Goal: Information Seeking & Learning: Learn about a topic

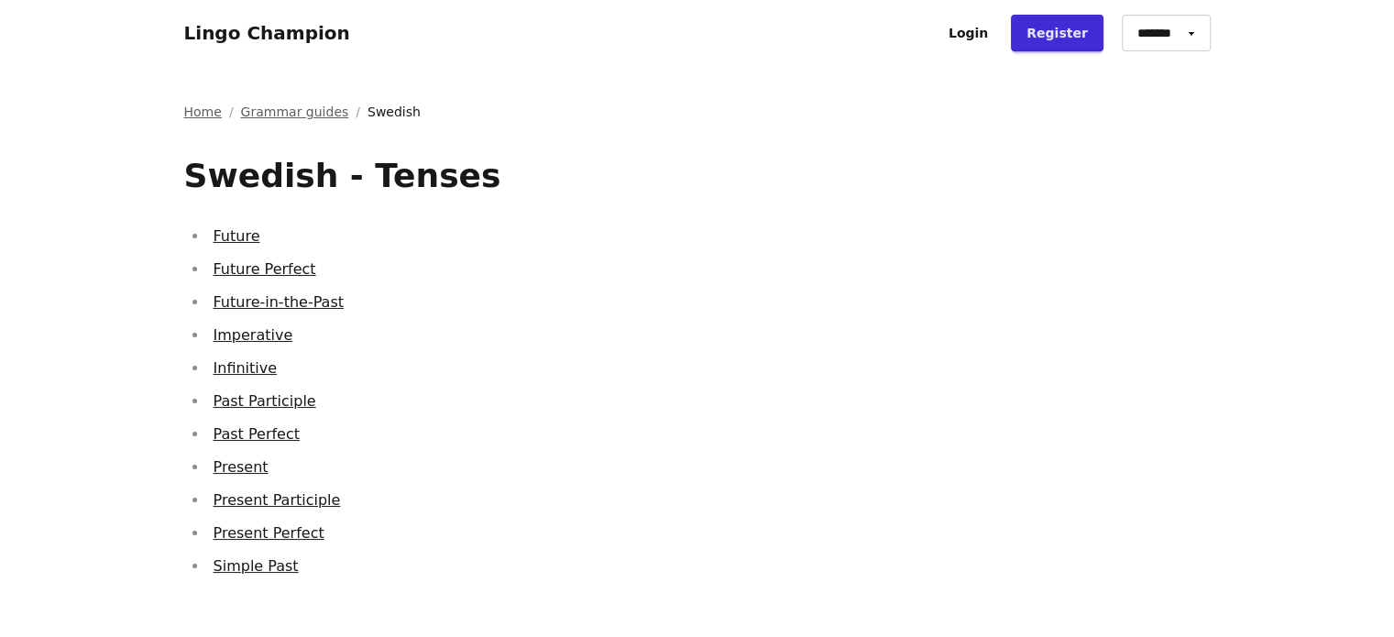
scroll to position [72, 0]
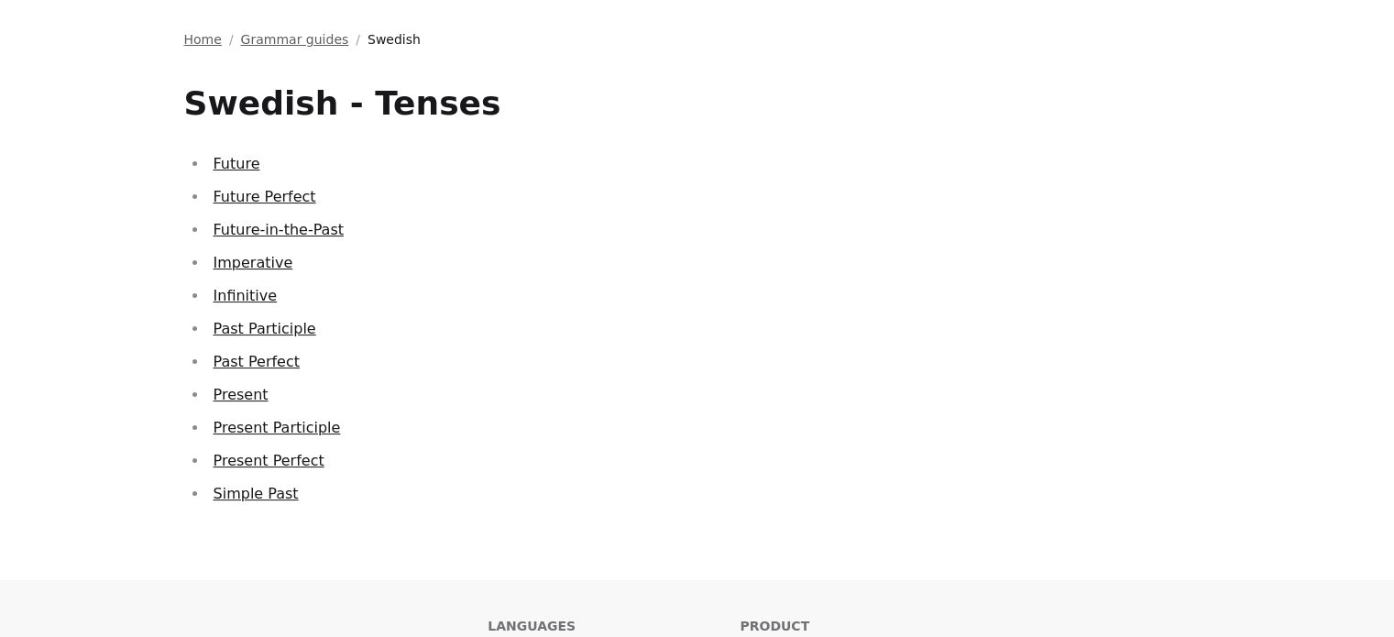
click at [238, 168] on link "Future" at bounding box center [236, 163] width 47 height 17
click at [224, 210] on ul "Future Future Perfect Future-in-the-Past Imperative Infinitive Past Participle …" at bounding box center [697, 329] width 1026 height 356
click at [221, 200] on link "Future Perfect" at bounding box center [264, 196] width 103 height 17
click at [226, 234] on link "Future-in-the-Past" at bounding box center [278, 229] width 130 height 17
click at [304, 436] on link "Present Participle" at bounding box center [276, 427] width 127 height 17
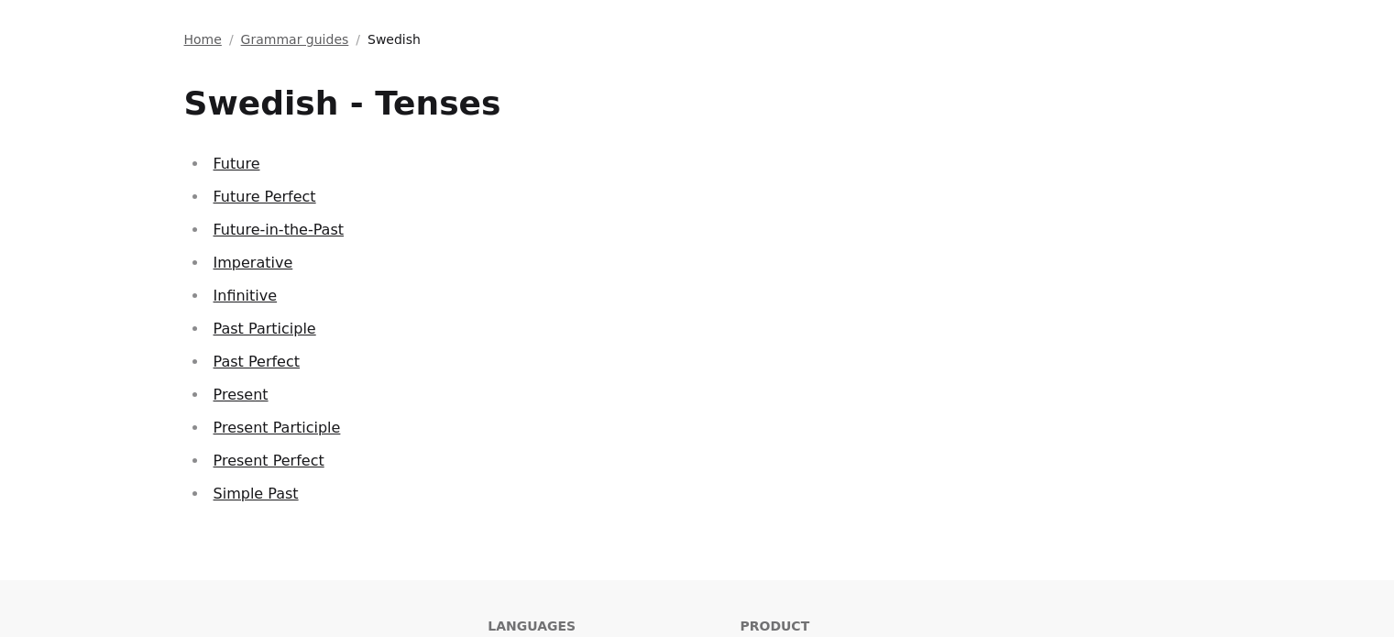
click at [260, 466] on link "Present Perfect" at bounding box center [268, 460] width 111 height 17
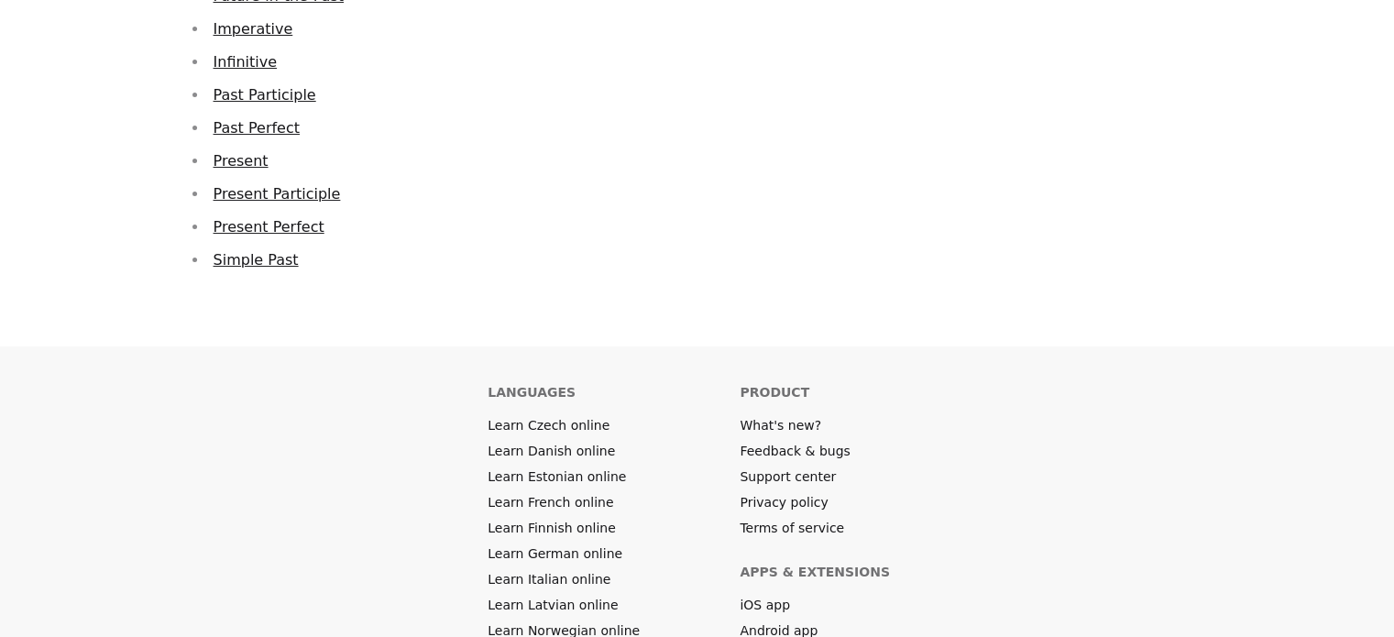
scroll to position [0, 0]
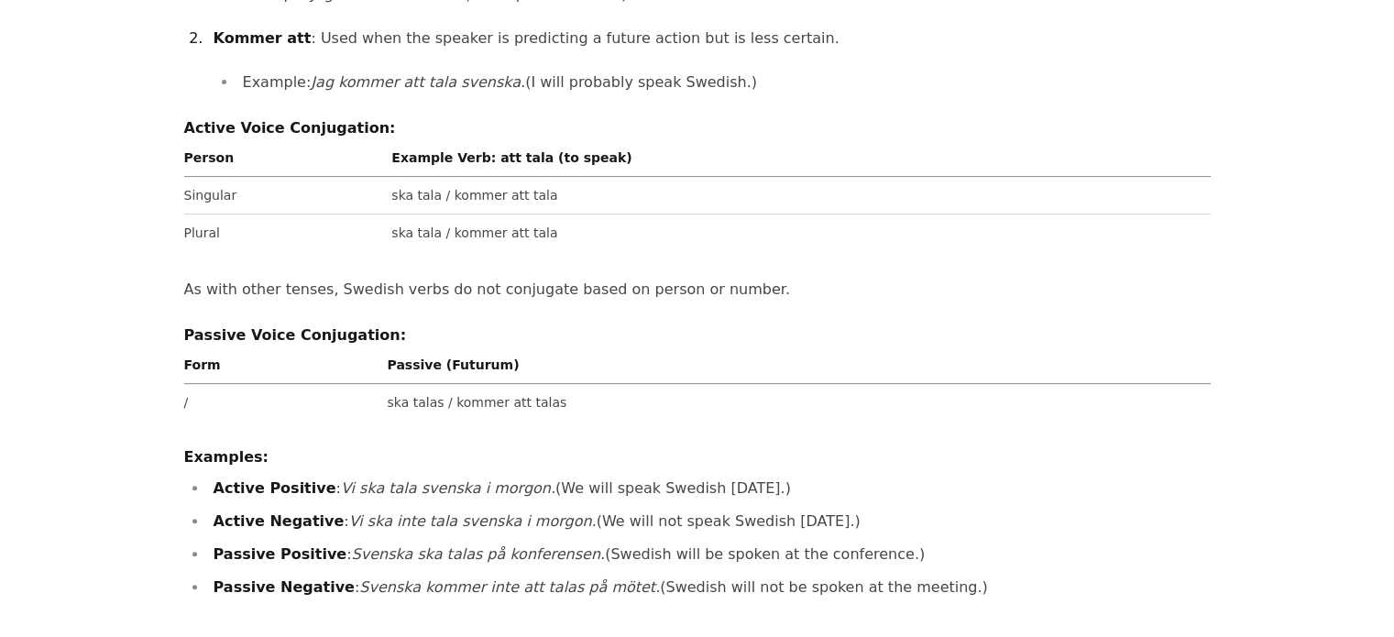
scroll to position [531, 0]
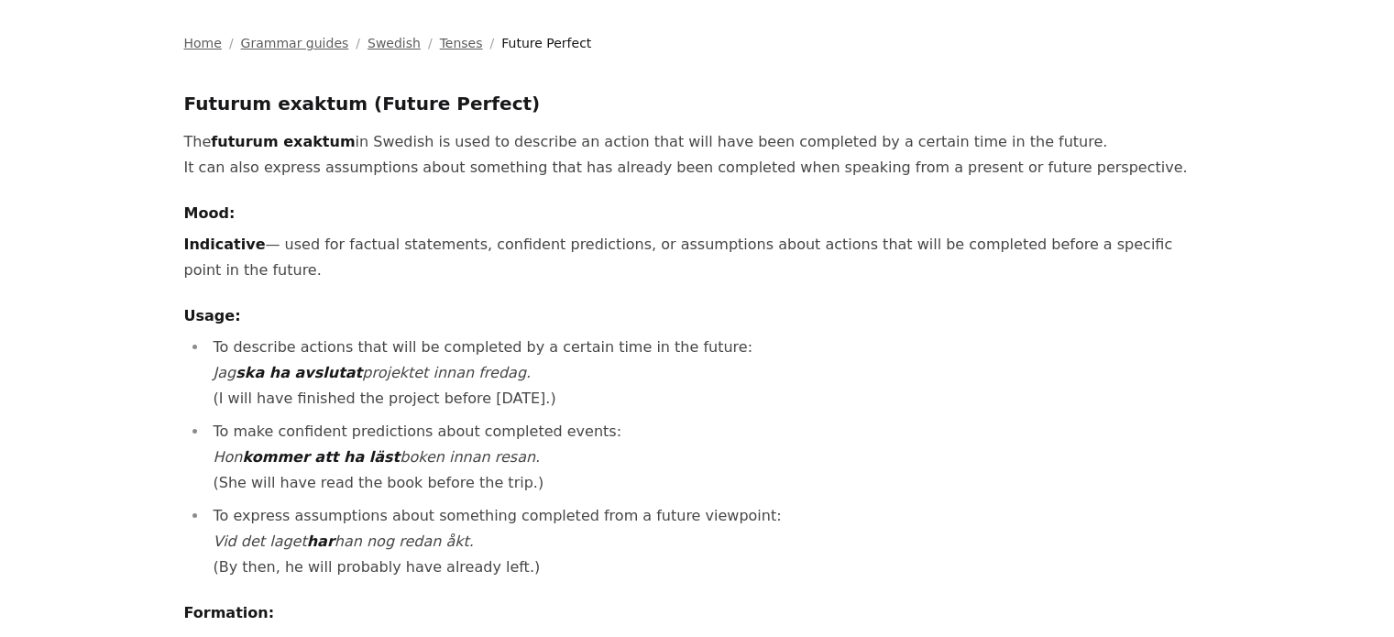
scroll to position [70, 0]
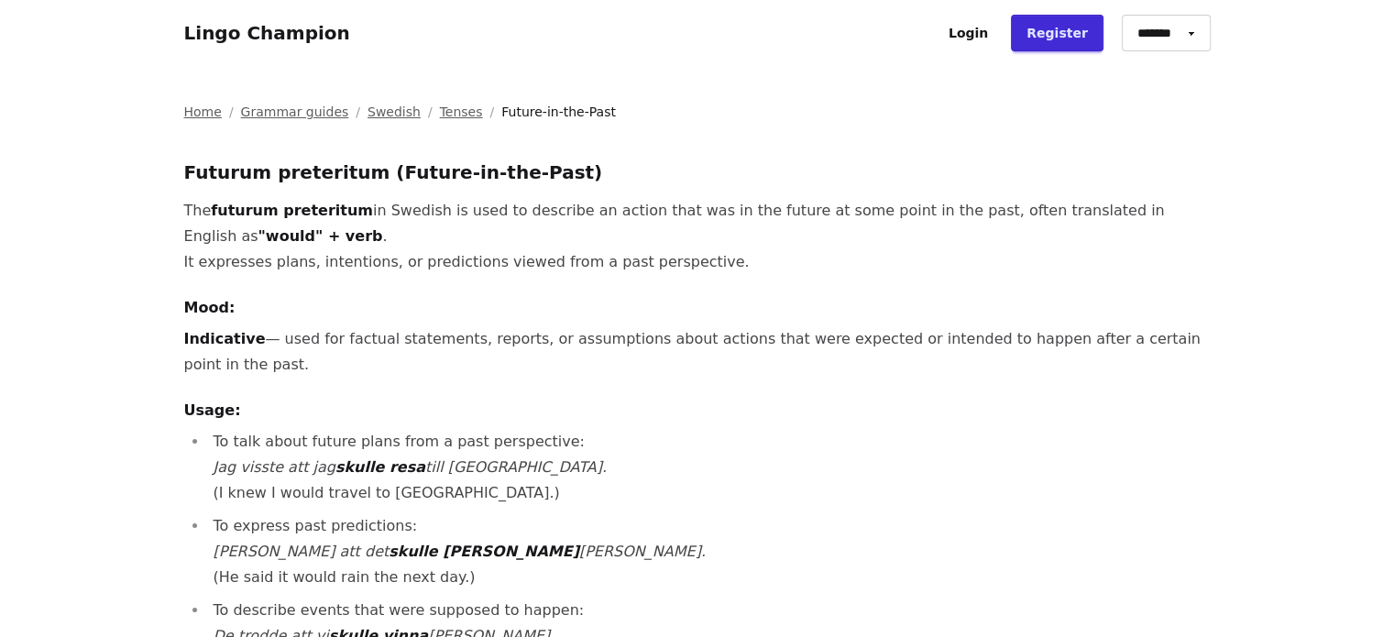
click at [300, 208] on strong "futurum preteritum" at bounding box center [292, 210] width 162 height 17
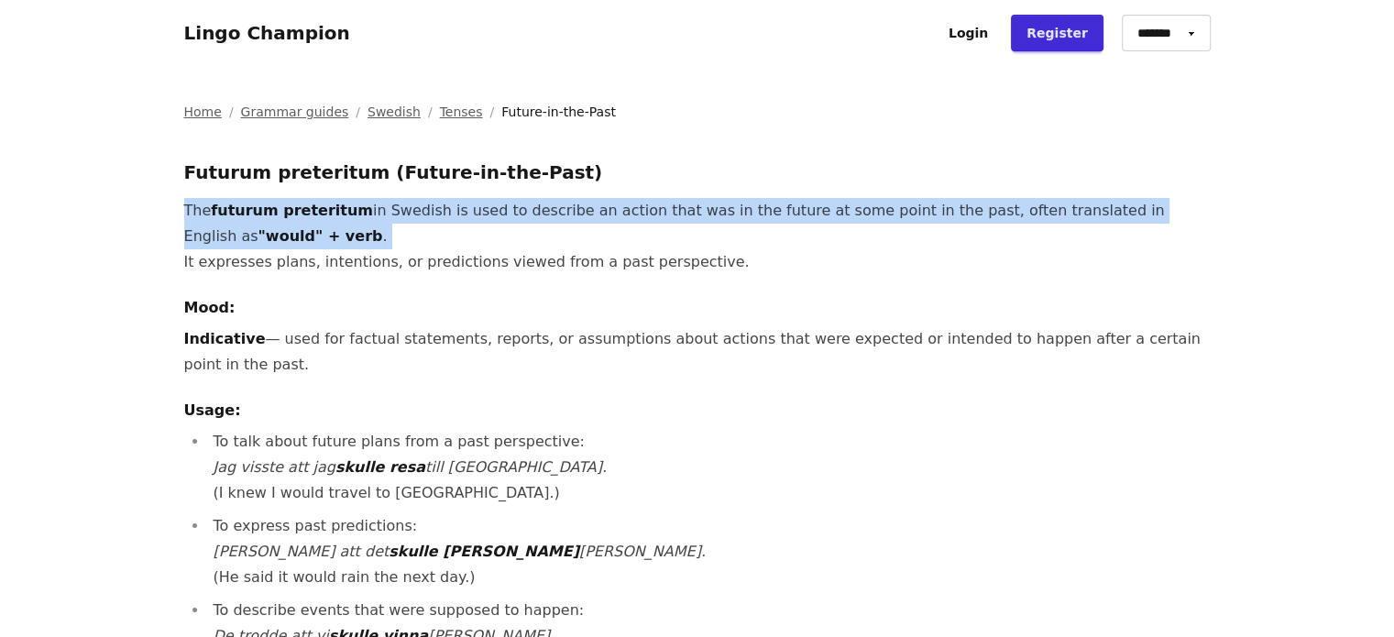
click at [300, 208] on strong "futurum preteritum" at bounding box center [292, 210] width 162 height 17
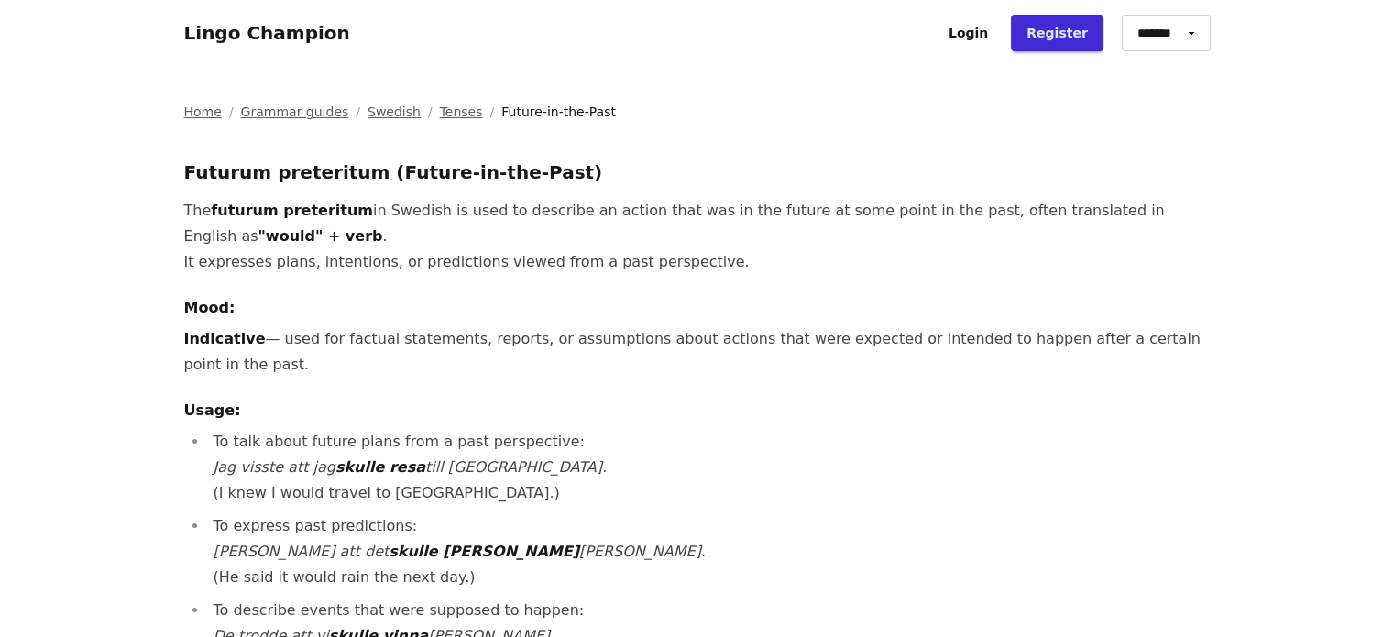
click at [377, 513] on li "To express past predictions: [PERSON_NAME] att det skulle [PERSON_NAME] dag. (H…" at bounding box center [709, 551] width 1002 height 77
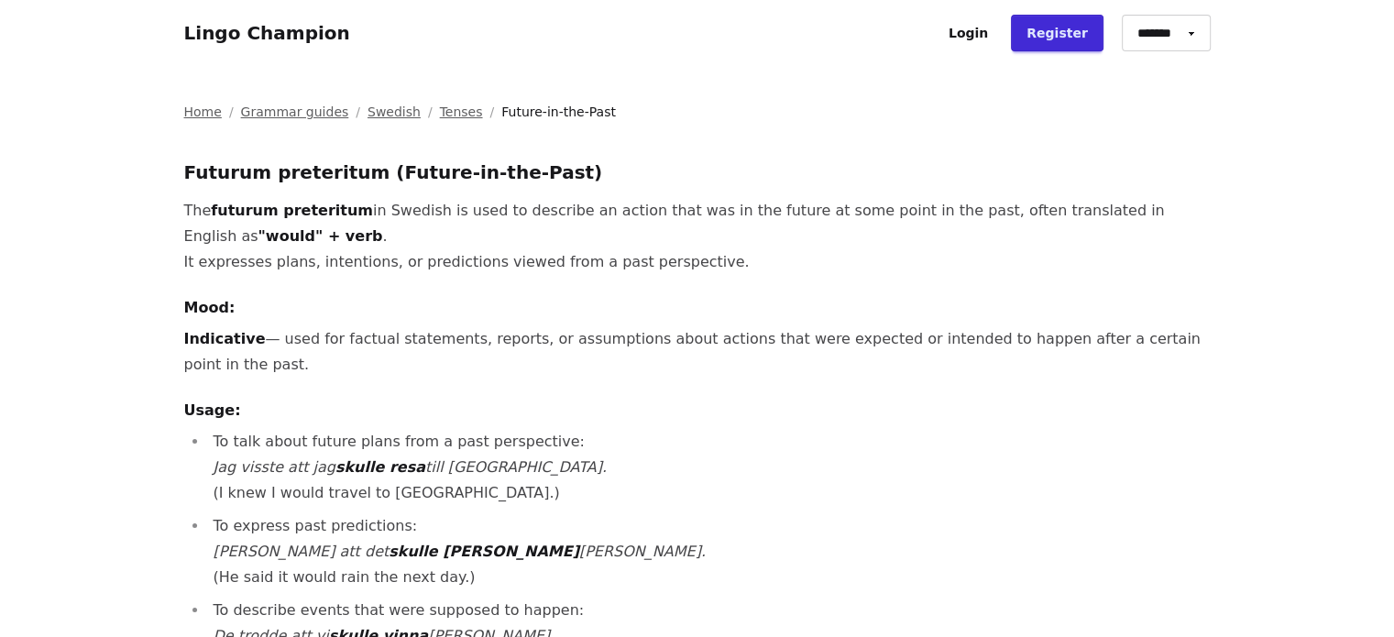
click at [352, 454] on li "To talk about future plans from a past perspective: Jag visste att jag skulle r…" at bounding box center [709, 467] width 1002 height 77
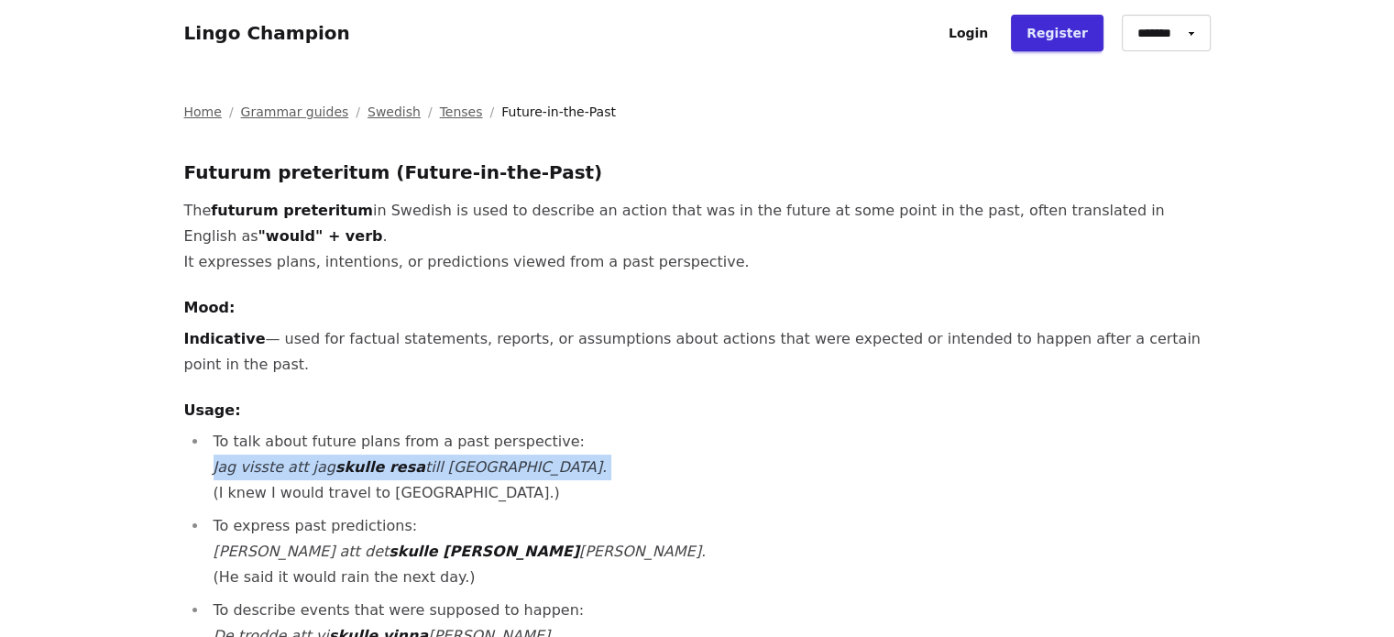
click at [352, 454] on li "To talk about future plans from a past perspective: Jag visste att jag skulle r…" at bounding box center [709, 467] width 1002 height 77
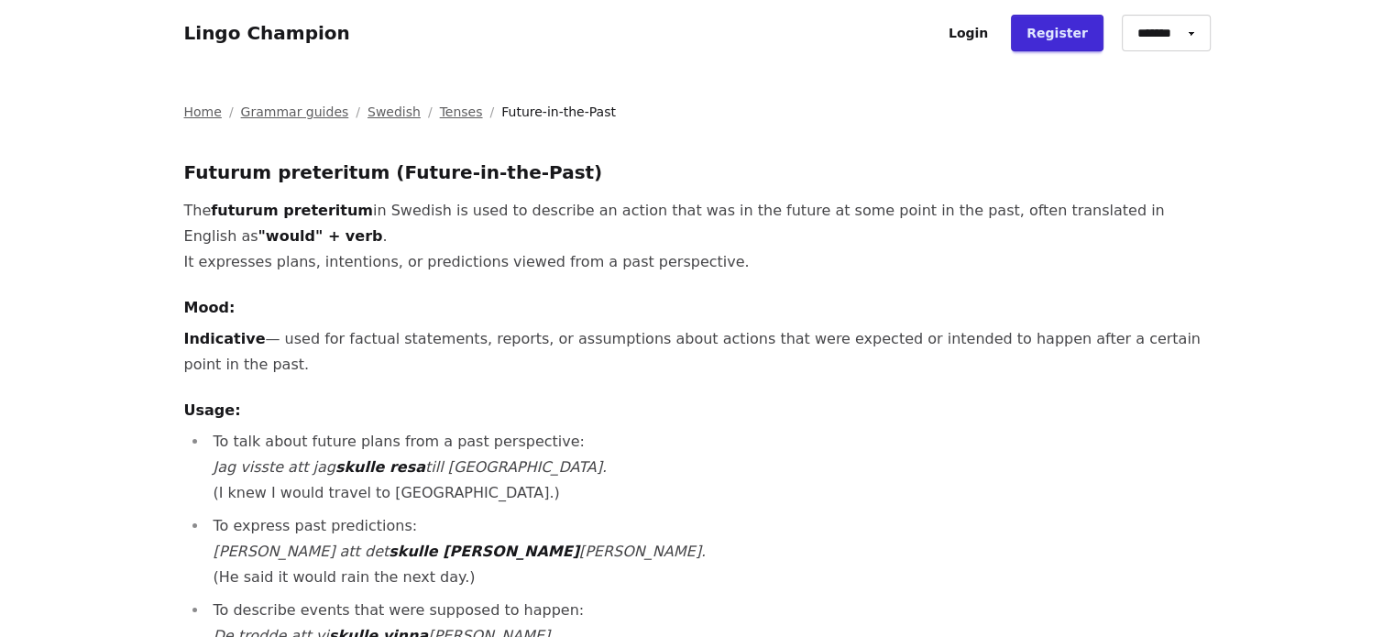
click at [378, 471] on li "To talk about future plans from a past perspective: Jag visste att jag skulle r…" at bounding box center [709, 467] width 1002 height 77
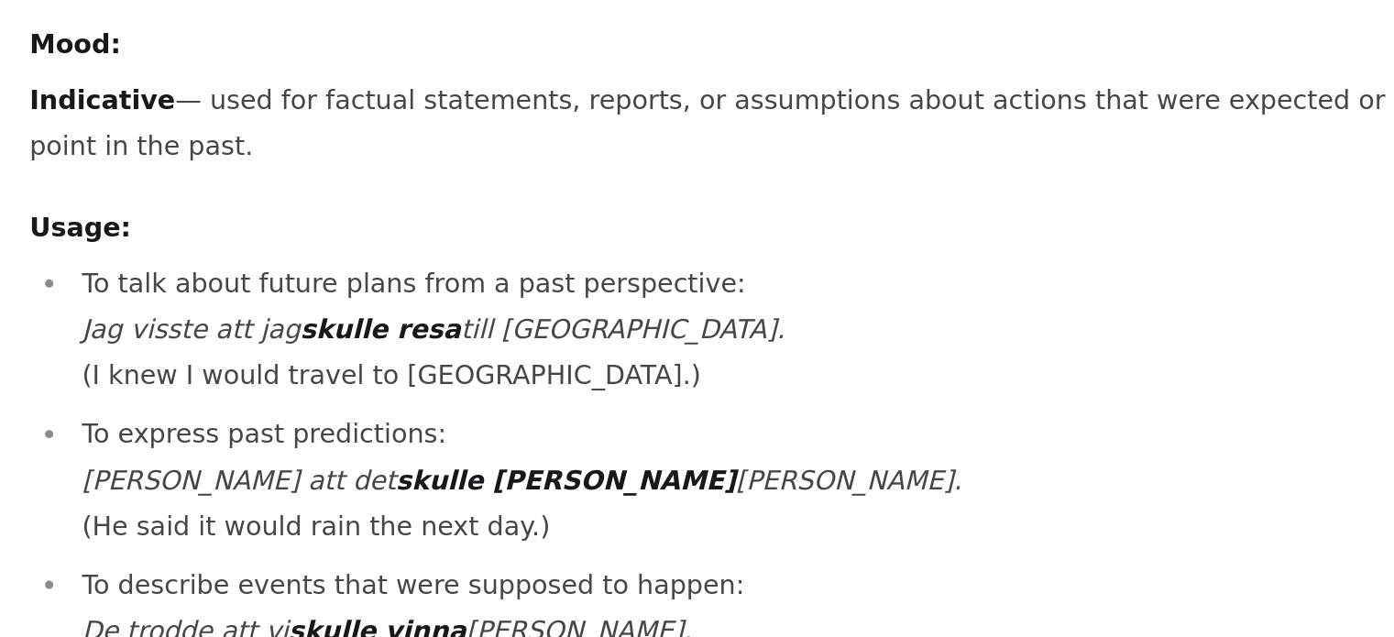
scroll to position [75, 0]
